Goal: Information Seeking & Learning: Find specific fact

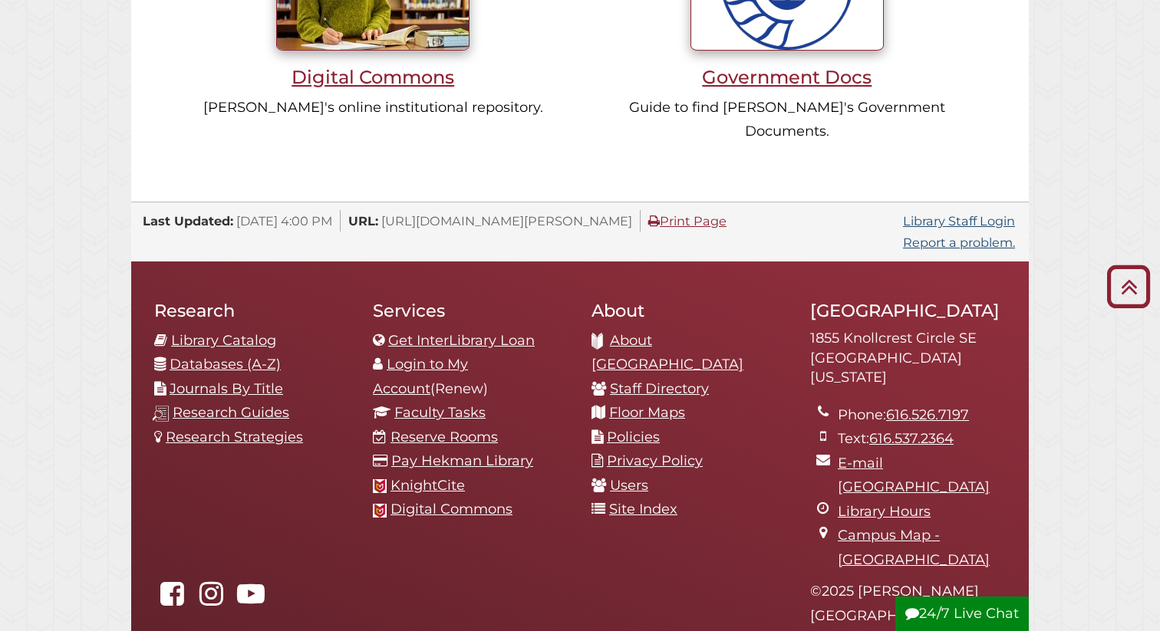
scroll to position [1599, 0]
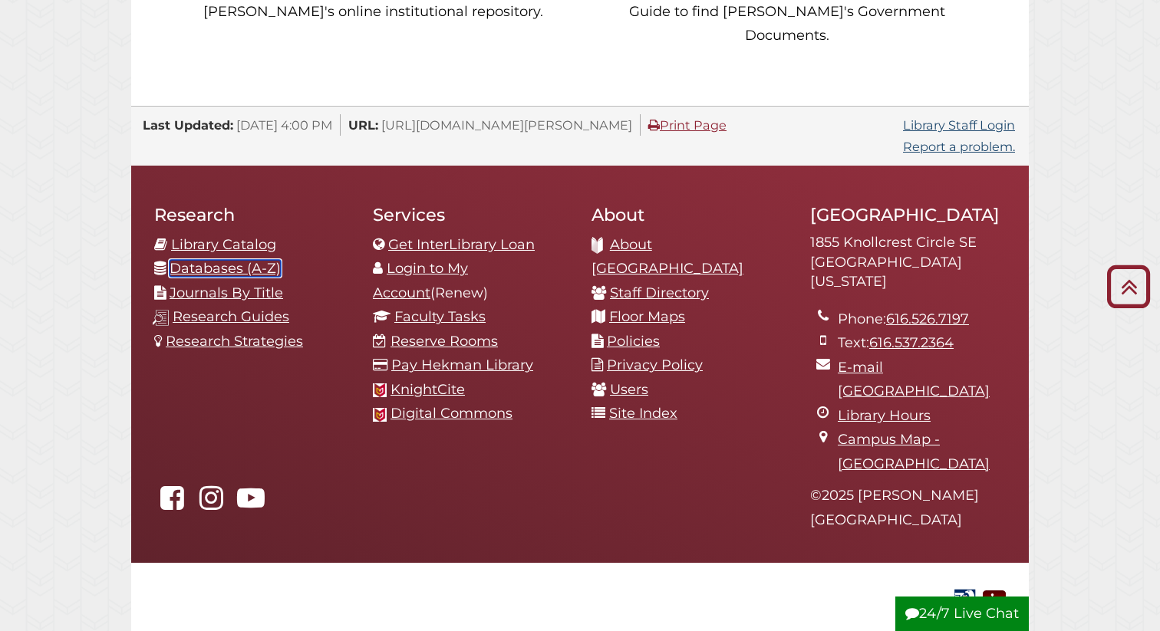
click at [258, 260] on link "Databases (A-Z)" at bounding box center [225, 268] width 111 height 17
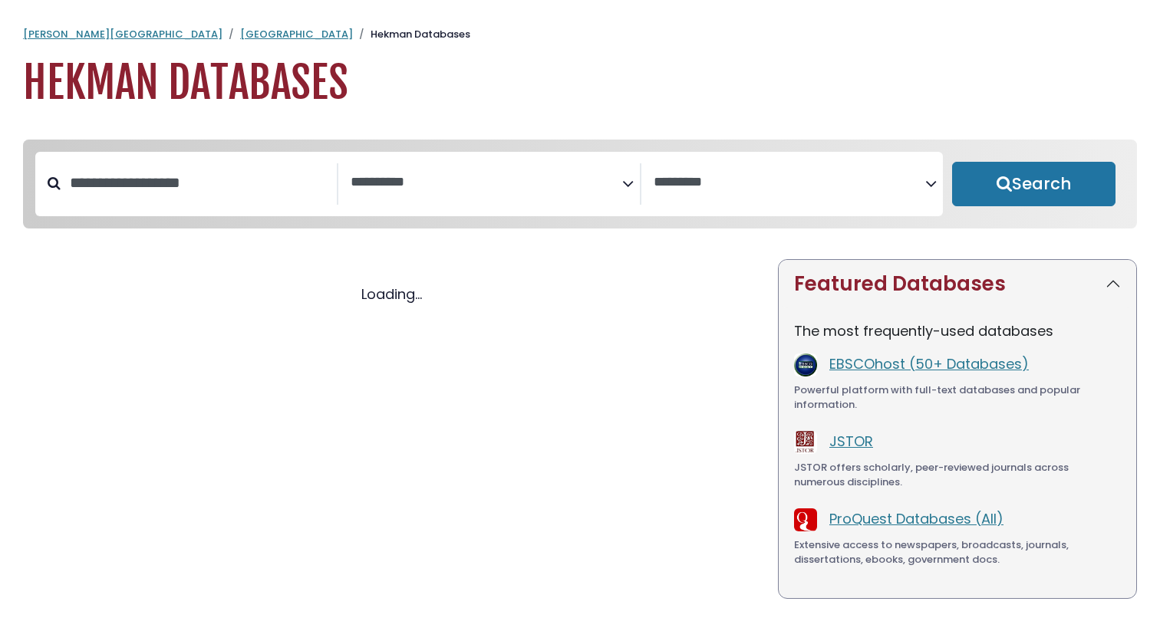
select select "Database Subject Filter"
select select "Database Vendors Filter"
select select "Database Subject Filter"
select select "Database Vendors Filter"
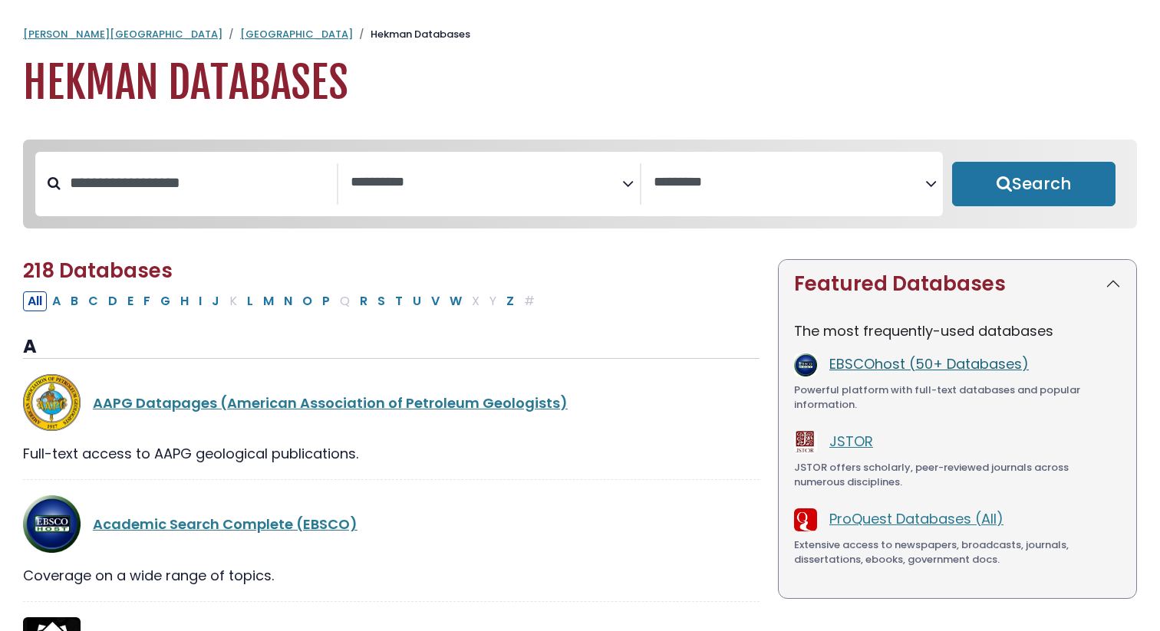
click at [866, 364] on link "EBSCOhost (50+ Databases)" at bounding box center [928, 363] width 199 height 19
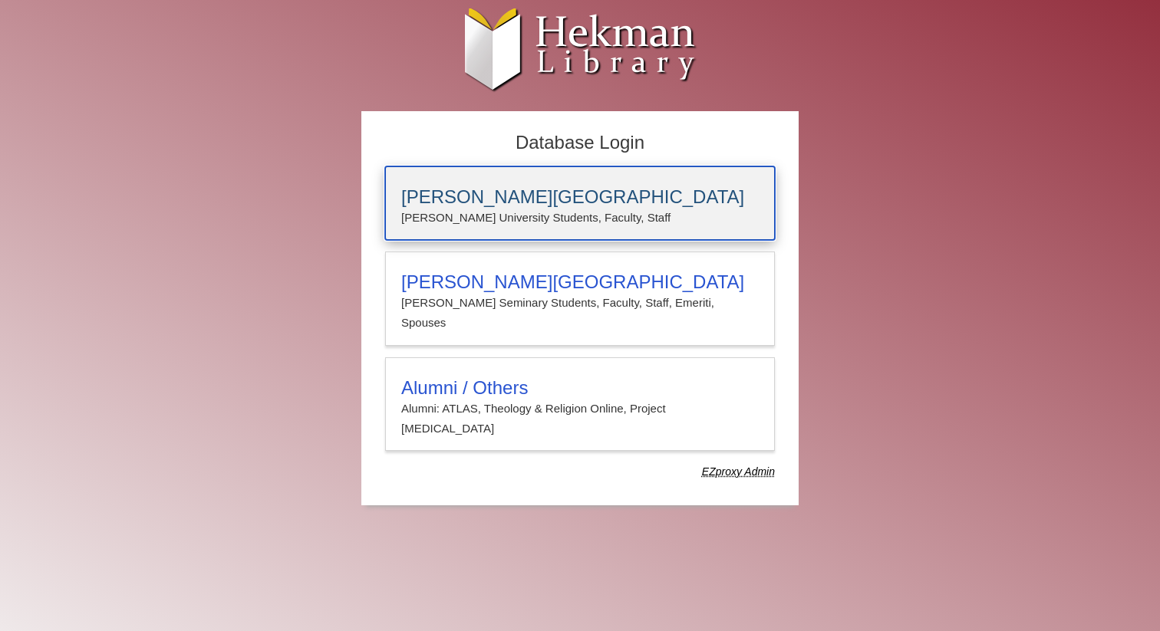
click at [558, 195] on h3 "Calvin University" at bounding box center [579, 196] width 357 height 21
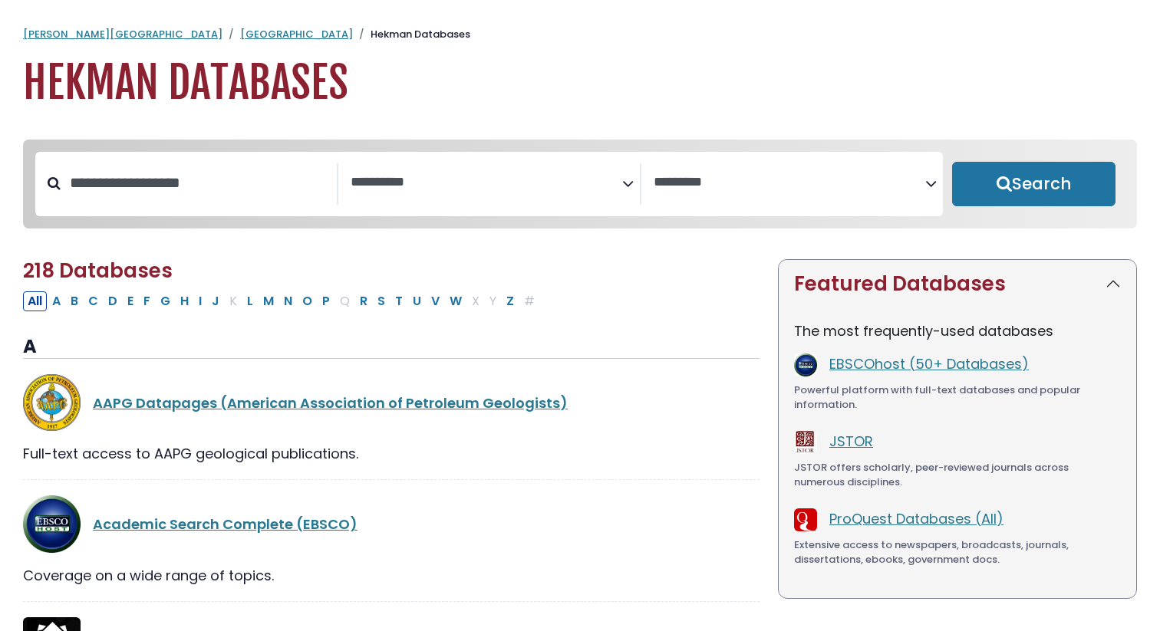
select select "Database Subject Filter"
select select "Database Vendors Filter"
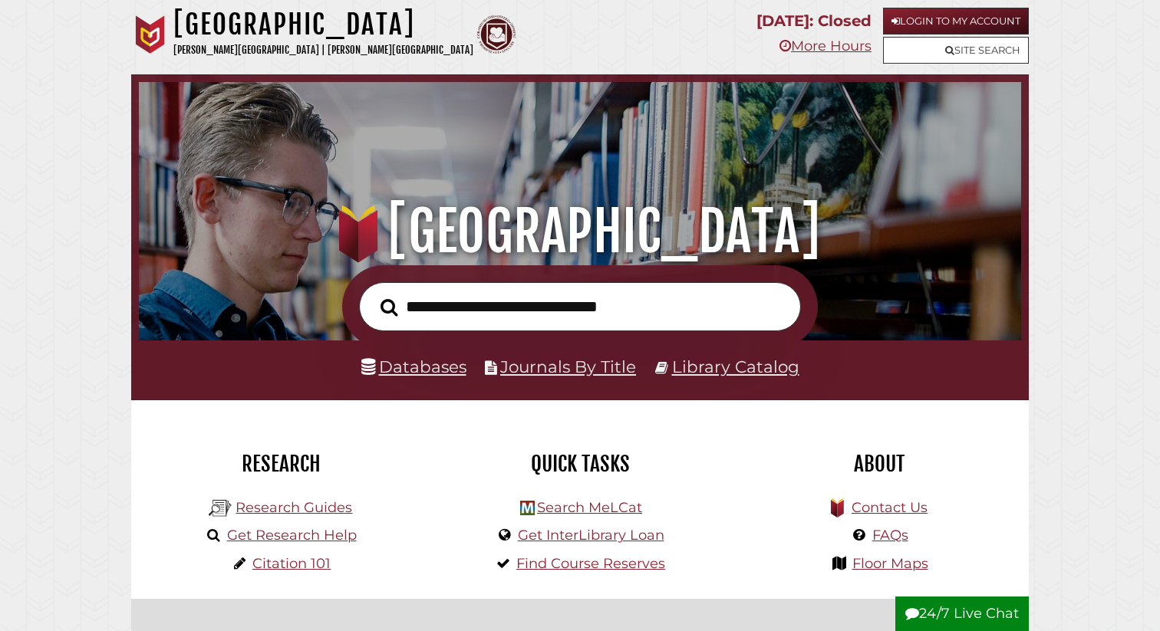
click at [441, 308] on input "text" at bounding box center [580, 307] width 442 height 50
paste input "**********"
type input "**********"
click at [373, 295] on button "Search" at bounding box center [389, 308] width 32 height 27
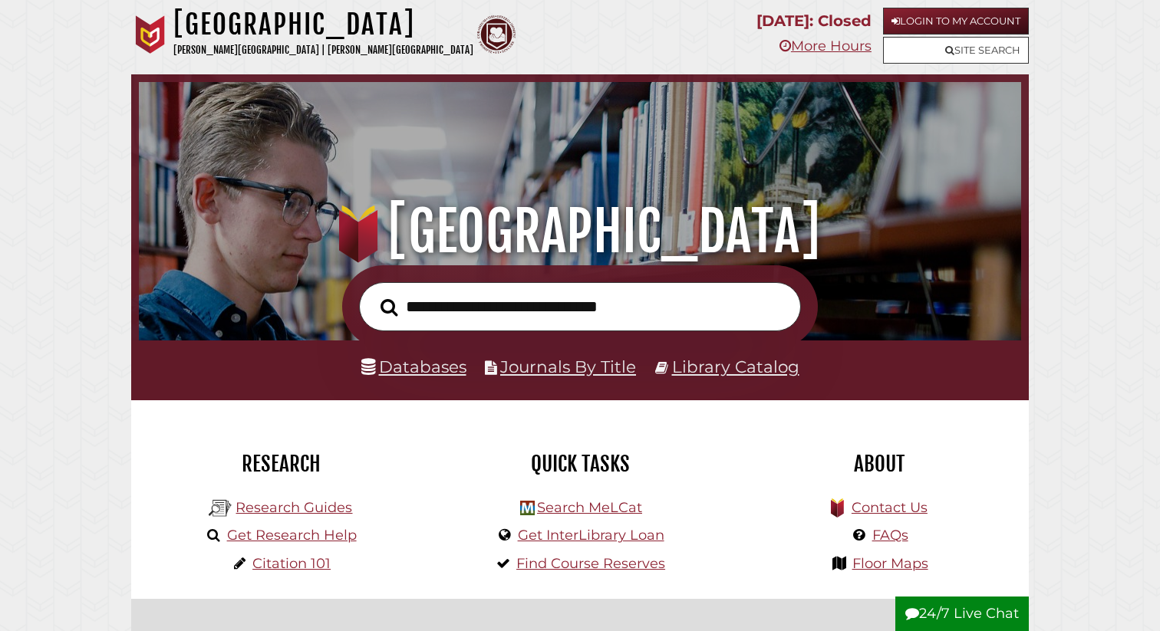
click at [537, 305] on input "text" at bounding box center [580, 307] width 442 height 50
type input "**********"
click at [373, 295] on button "Search" at bounding box center [389, 308] width 32 height 27
